Goal: Task Accomplishment & Management: Use online tool/utility

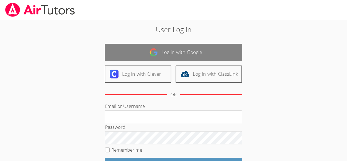
click at [220, 55] on link "Log in with Google" at bounding box center [173, 52] width 137 height 17
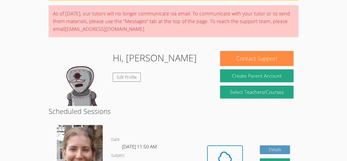
scroll to position [83, 0]
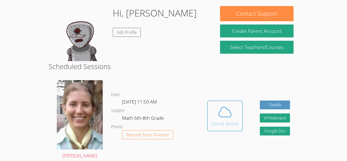
click at [223, 116] on icon at bounding box center [225, 112] width 13 height 10
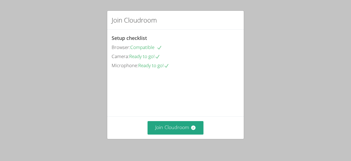
drag, startPoint x: 0, startPoint y: 0, endPoint x: 10, endPoint y: 129, distance: 129.2
click at [10, 129] on div "Join Cloudroom Setup checklist Browser: Compatible Camera: Ready to go! Microph…" at bounding box center [175, 80] width 351 height 161
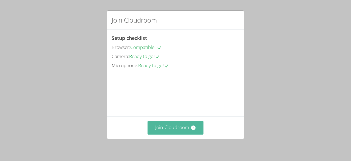
click at [186, 130] on button "Join Cloudroom" at bounding box center [176, 127] width 56 height 13
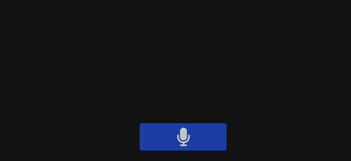
click at [238, 36] on button at bounding box center [227, 35] width 22 height 7
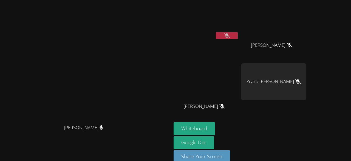
click at [238, 32] on button at bounding box center [227, 35] width 22 height 7
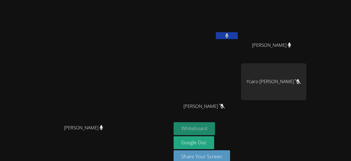
click at [215, 125] on button "Whiteboard" at bounding box center [194, 128] width 41 height 13
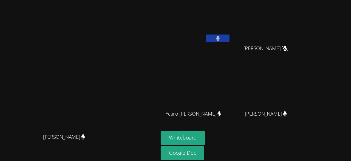
click at [127, 33] on video at bounding box center [86, 74] width 82 height 94
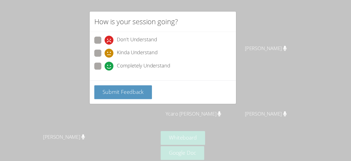
click at [121, 62] on label "Completely Understand" at bounding box center [147, 61] width 71 height 7
click at [121, 62] on input "Completely Understand" at bounding box center [123, 60] width 5 height 5
radio input "true"
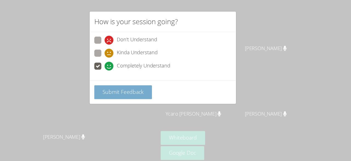
click at [130, 82] on span "Submit Feedback" at bounding box center [138, 85] width 38 height 7
